Goal: Find specific page/section: Find specific page/section

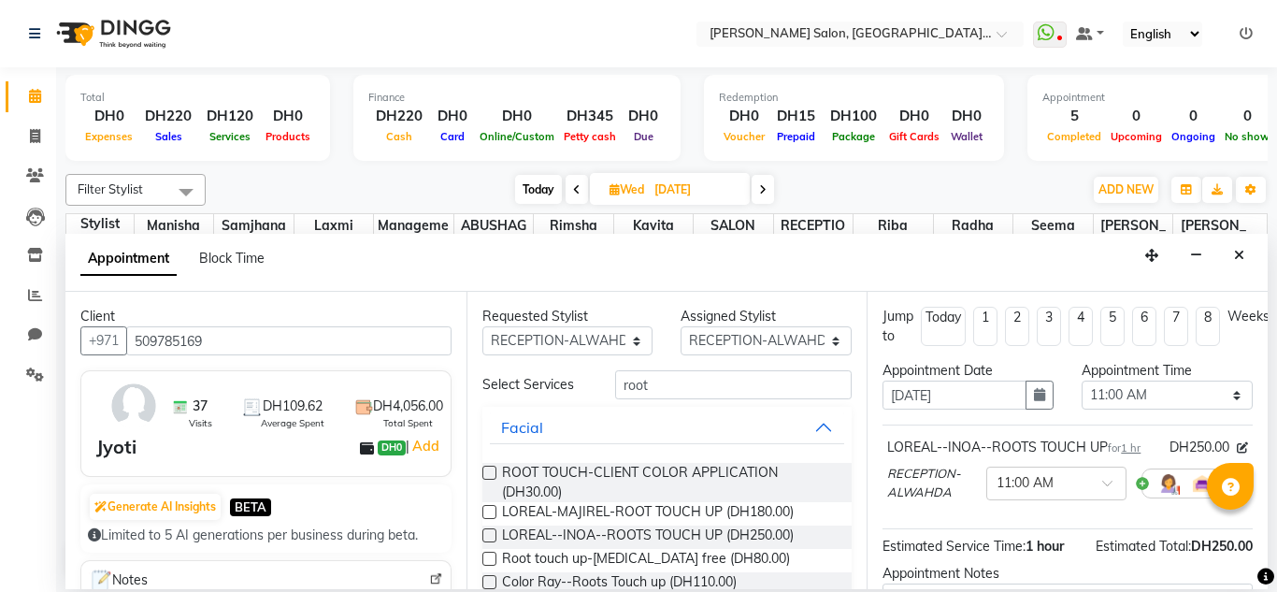
select select "76471"
select select "660"
select select "tentative"
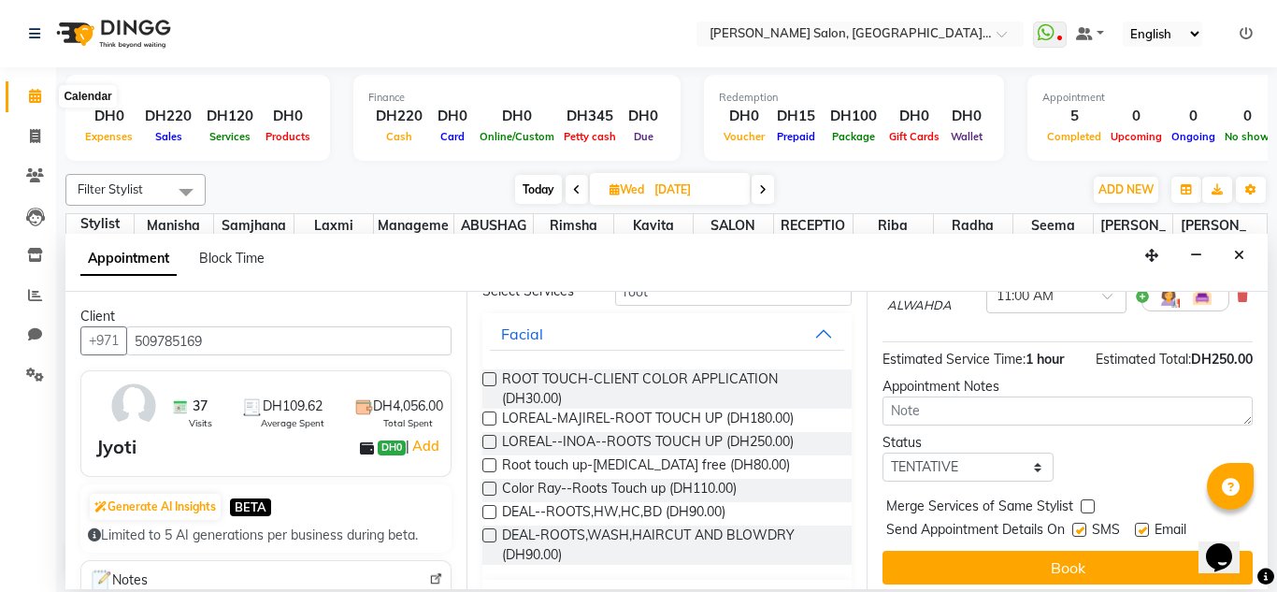
click at [44, 98] on span at bounding box center [35, 97] width 33 height 22
click at [28, 180] on icon at bounding box center [35, 175] width 18 height 14
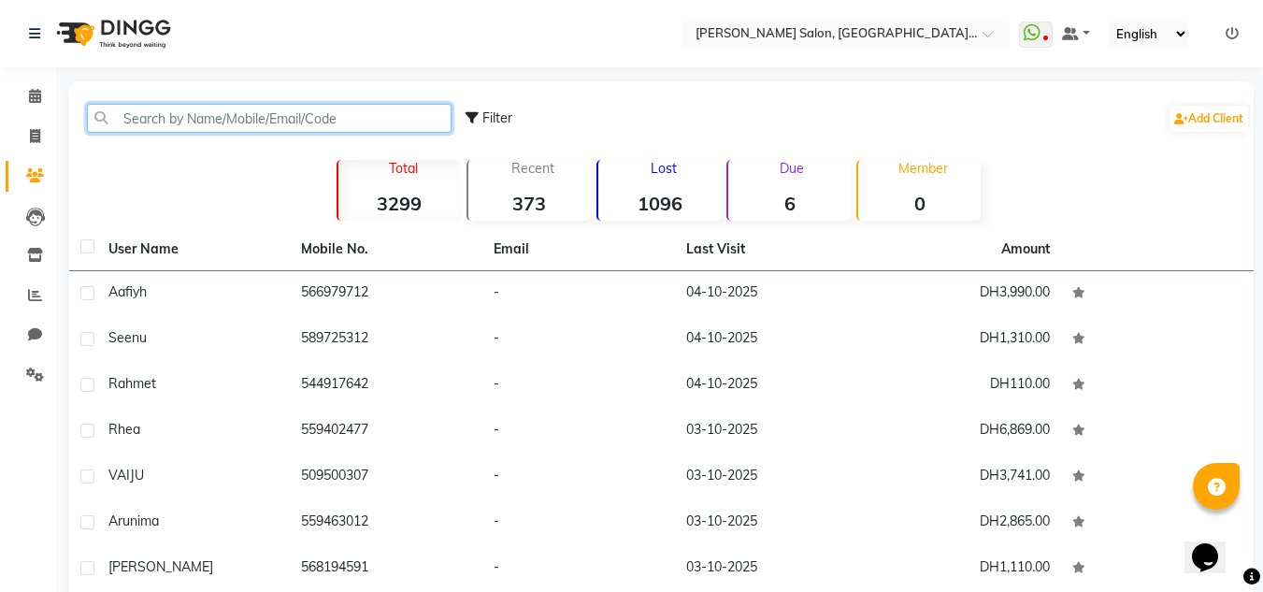
click at [146, 123] on input "text" at bounding box center [269, 118] width 365 height 29
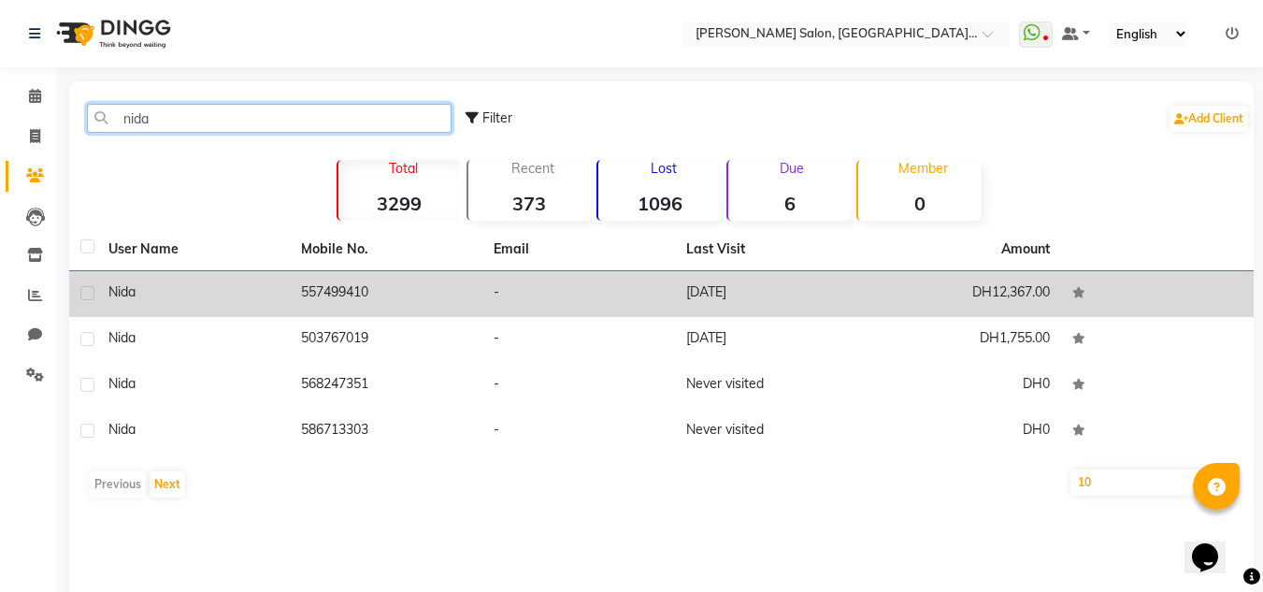
type input "nida"
click at [448, 297] on td "557499410" at bounding box center [386, 294] width 193 height 46
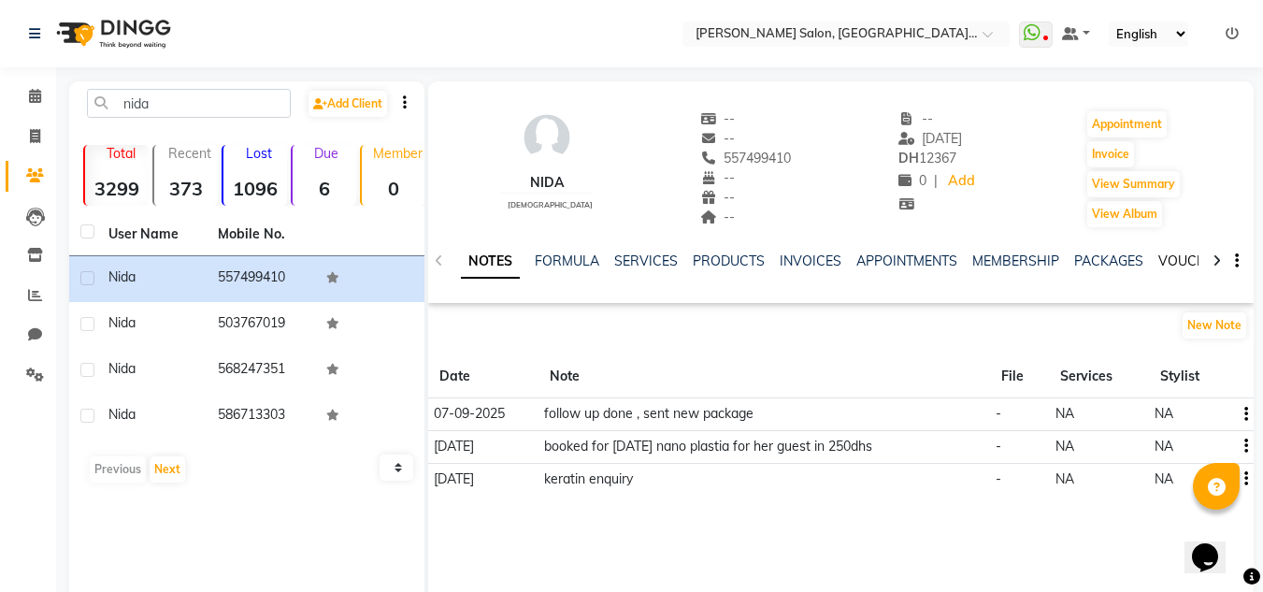
click at [1176, 258] on link "VOUCHERS" at bounding box center [1196, 260] width 74 height 17
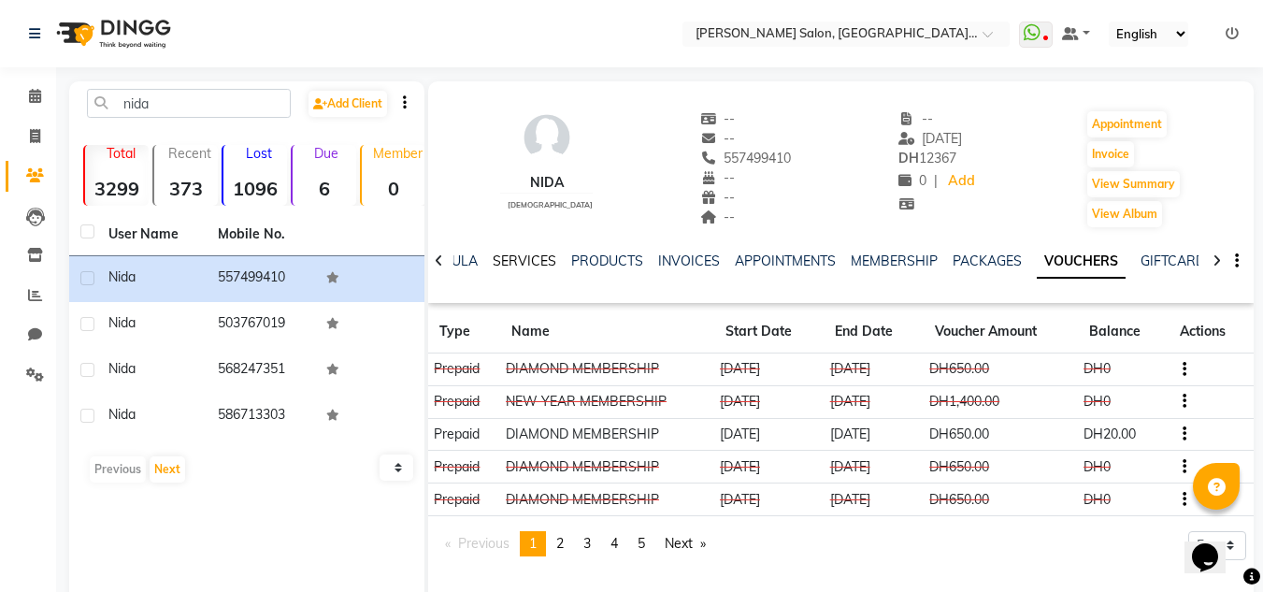
click at [512, 255] on link "SERVICES" at bounding box center [525, 260] width 64 height 17
